Goal: Find specific page/section: Find specific page/section

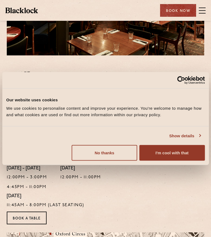
scroll to position [81, 0]
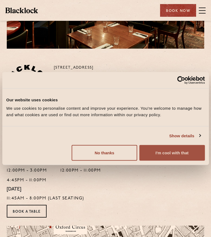
click at [177, 145] on button "I'm cool with that" at bounding box center [171, 153] width 65 height 16
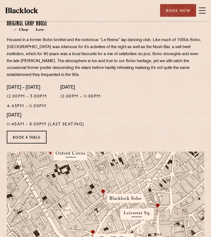
scroll to position [162, 0]
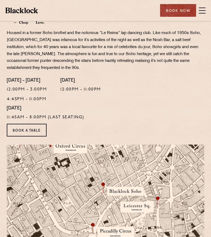
click at [205, 13] on div "Restaurants Soho City Shoreditch Covent Garden Canary Wharf Manchester Birmingh…" at bounding box center [105, 10] width 211 height 21
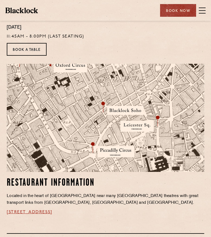
scroll to position [243, 0]
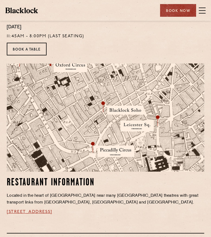
click at [200, 13] on span at bounding box center [201, 13] width 7 height 1
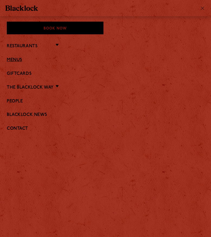
click at [20, 59] on link "Menus" at bounding box center [105, 60] width 197 height 5
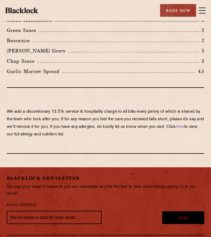
scroll to position [1136, 0]
